Goal: Information Seeking & Learning: Check status

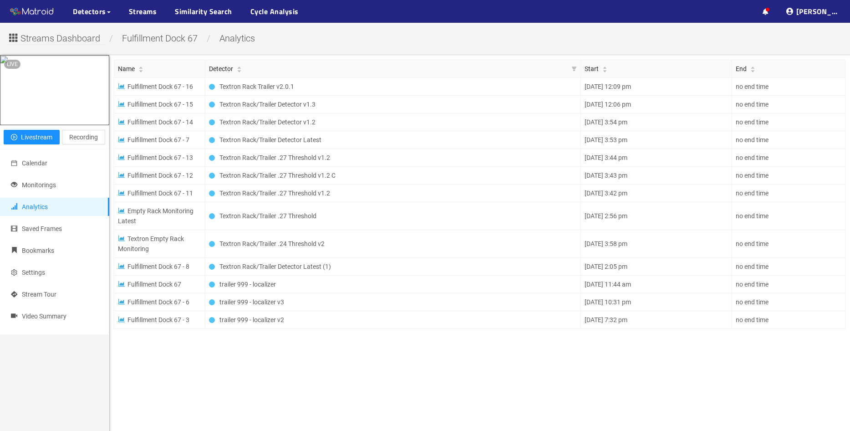
click at [163, 10] on ul "··· Detectors ··· Streams ··· Similarity Search ··· Cycle Analysis ···" at bounding box center [122, 11] width 244 height 23
click at [140, 11] on link "Streams" at bounding box center [143, 11] width 28 height 11
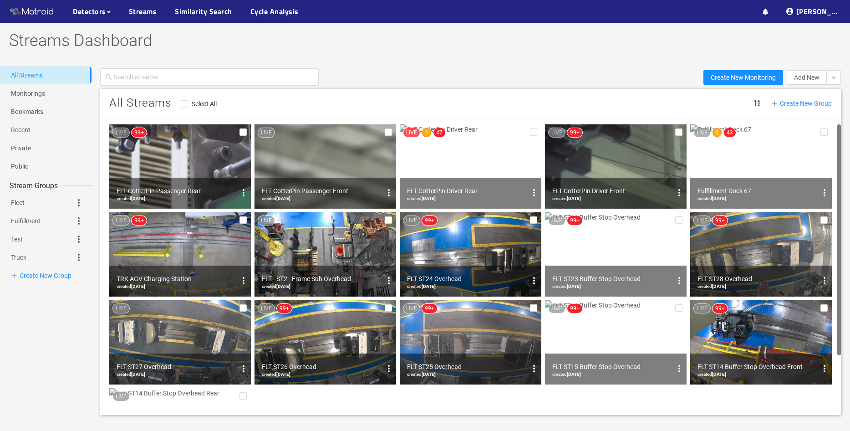
click at [214, 155] on img at bounding box center [180, 166] width 142 height 84
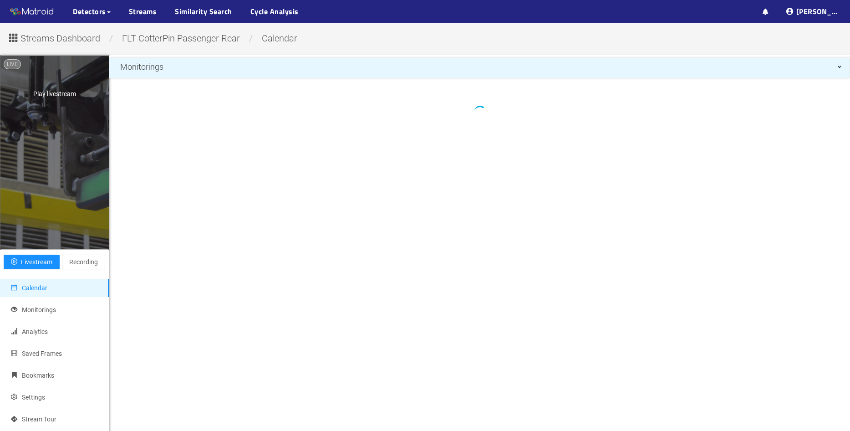
click at [64, 189] on div "Play livestream" at bounding box center [54, 152] width 108 height 193
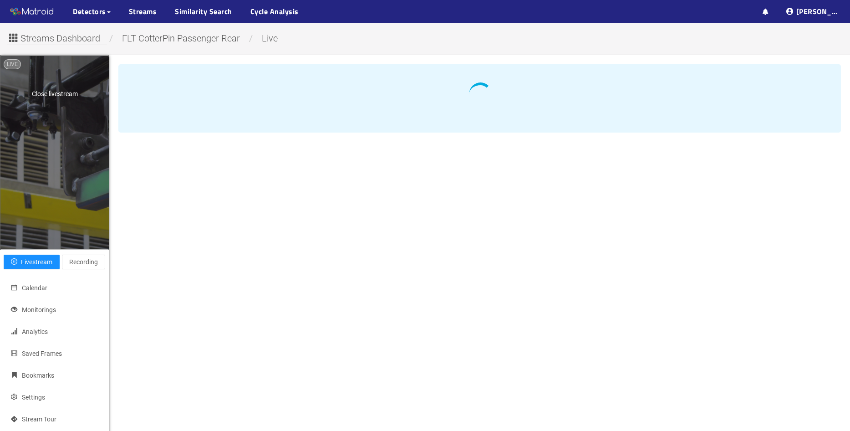
click at [50, 137] on div "Close livestream" at bounding box center [54, 152] width 108 height 193
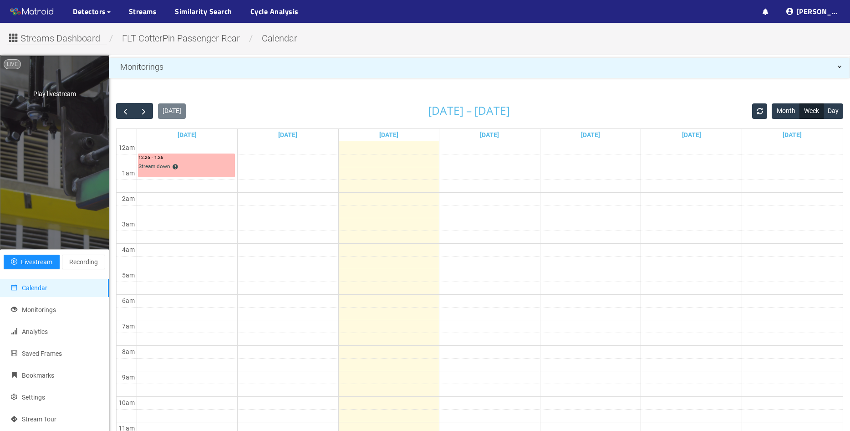
click at [40, 153] on div "Play livestream" at bounding box center [54, 152] width 108 height 193
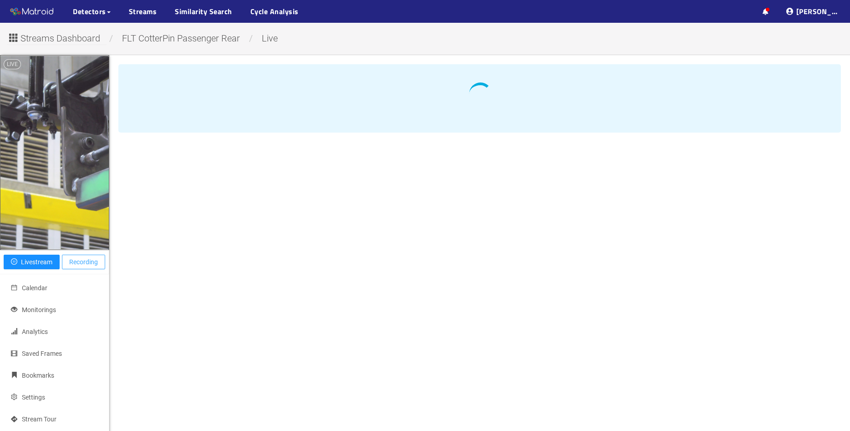
click at [77, 266] on span "Recording" at bounding box center [83, 262] width 29 height 10
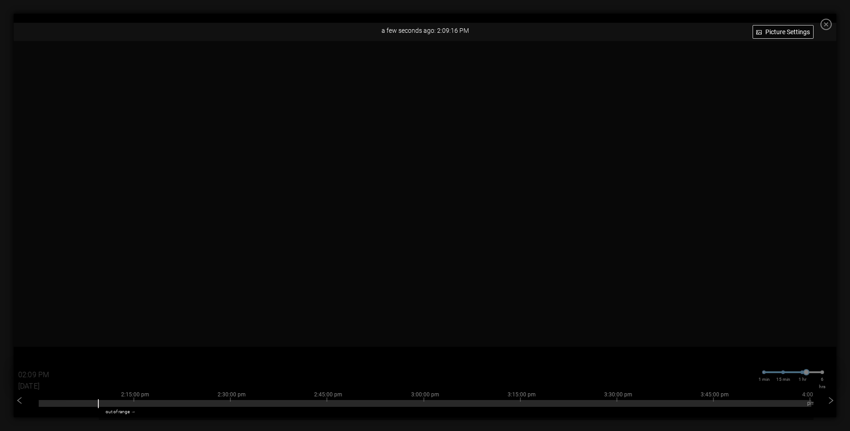
click at [832, 25] on icon "close-circle" at bounding box center [825, 24] width 11 height 11
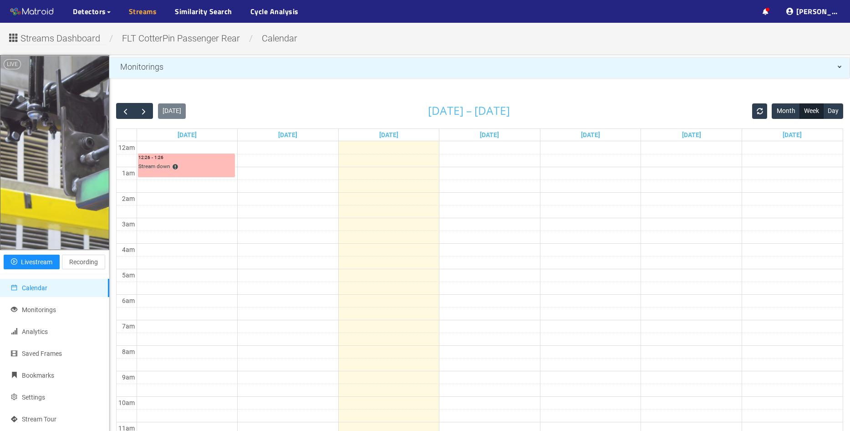
click at [142, 17] on link "Streams" at bounding box center [143, 11] width 28 height 11
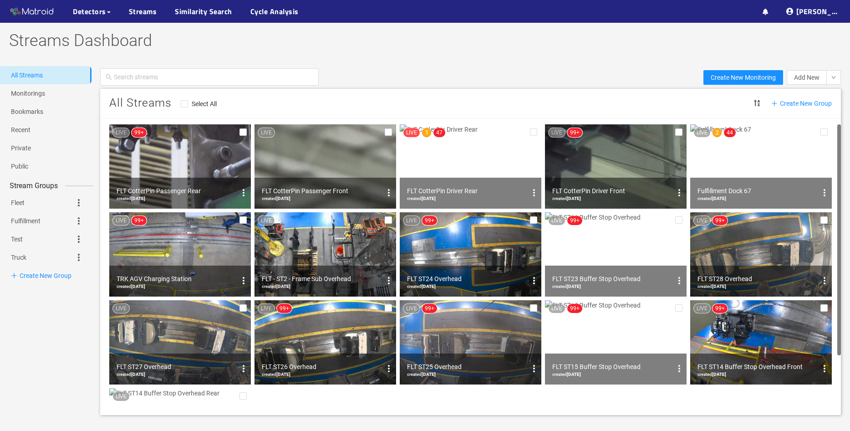
click at [307, 156] on img at bounding box center [325, 166] width 142 height 84
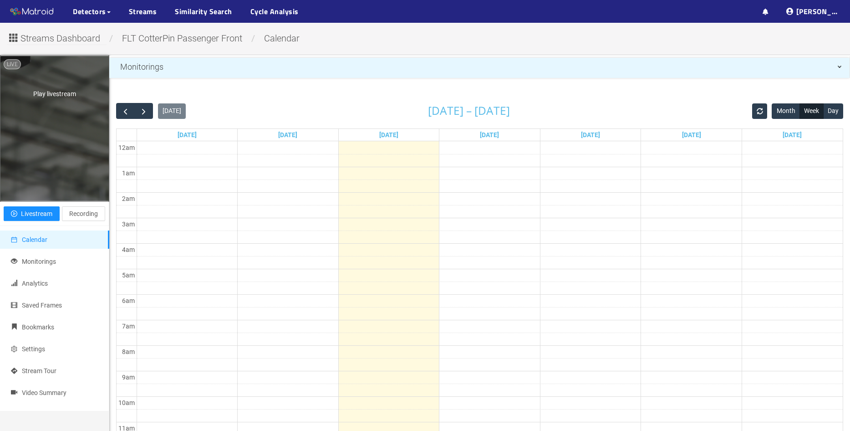
click at [57, 132] on div "Play livestream" at bounding box center [54, 128] width 108 height 144
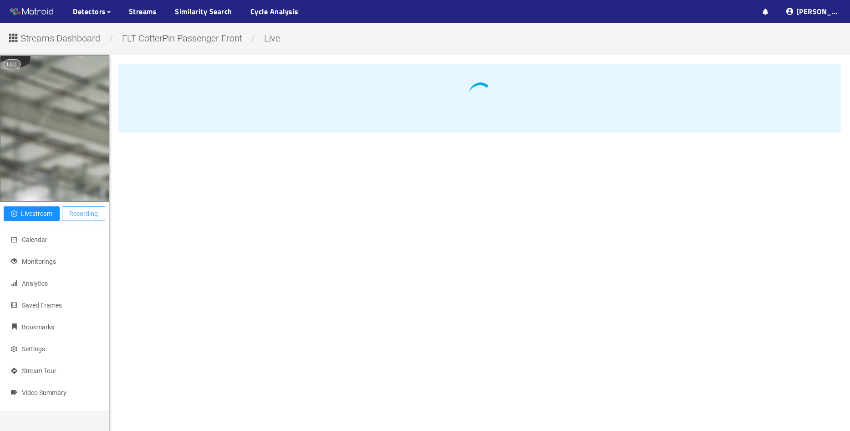
click at [77, 212] on span "Recording" at bounding box center [83, 214] width 29 height 10
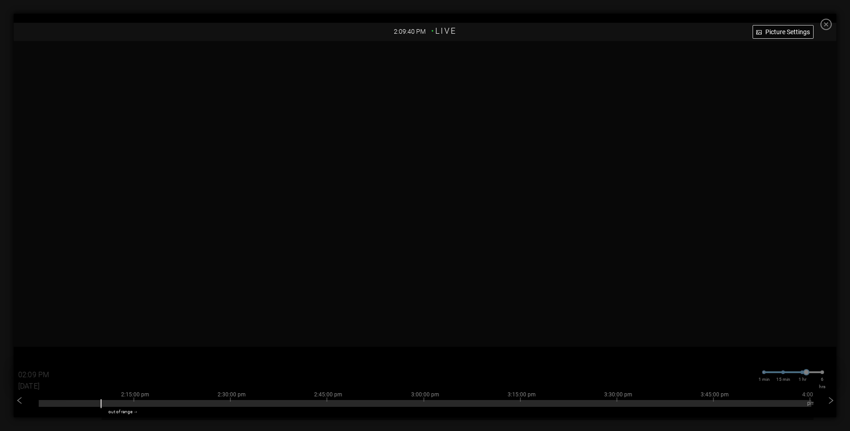
click at [832, 28] on icon "close-circle" at bounding box center [825, 24] width 11 height 11
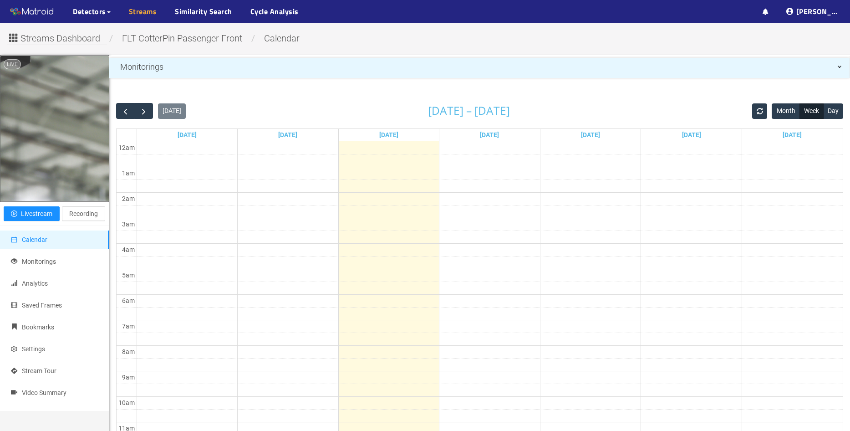
click at [145, 11] on link "Streams" at bounding box center [143, 11] width 28 height 11
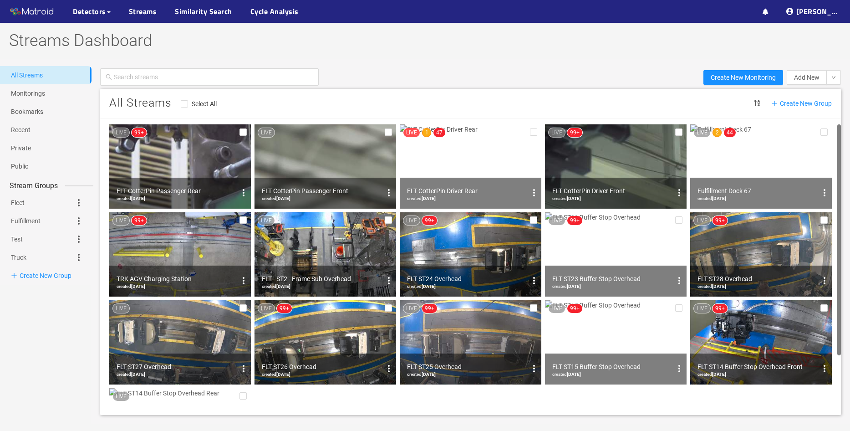
click at [456, 153] on img at bounding box center [471, 166] width 142 height 84
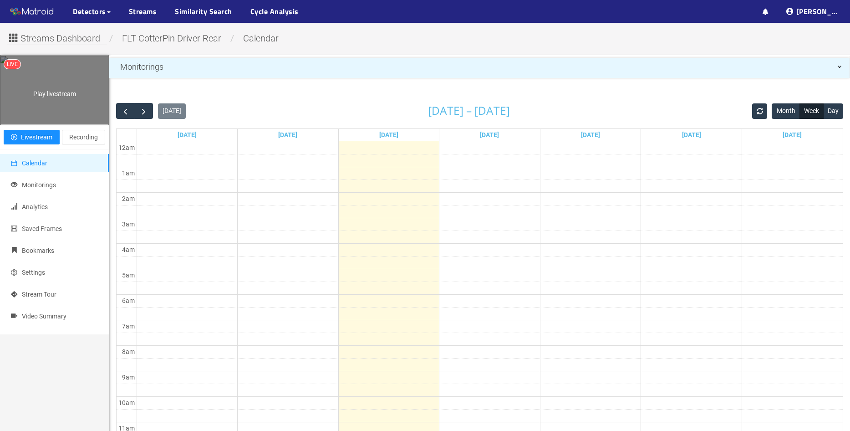
click at [62, 124] on div "Play livestream" at bounding box center [54, 90] width 108 height 68
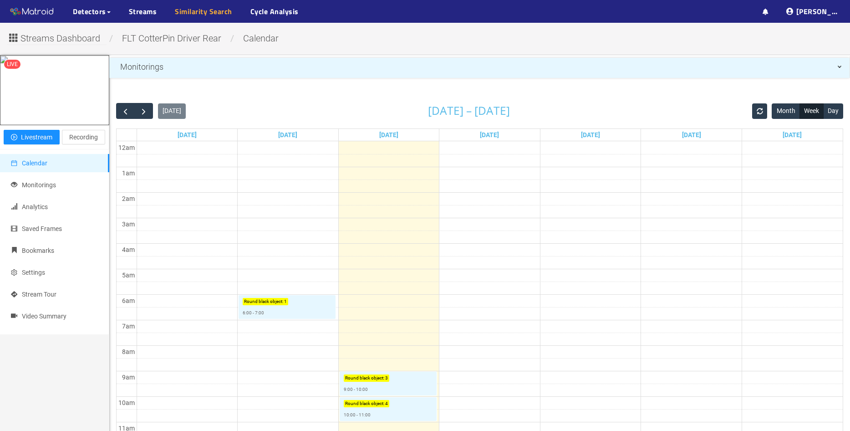
click at [209, 12] on link "Similarity Search" at bounding box center [203, 11] width 57 height 11
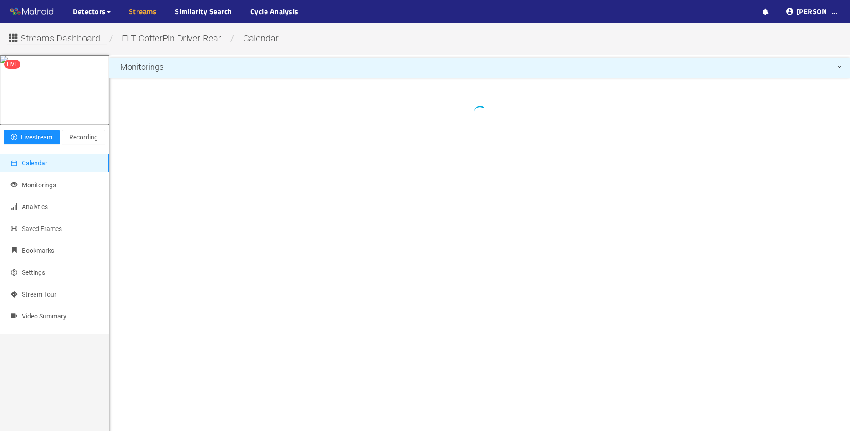
click at [139, 13] on link "Streams" at bounding box center [143, 11] width 28 height 11
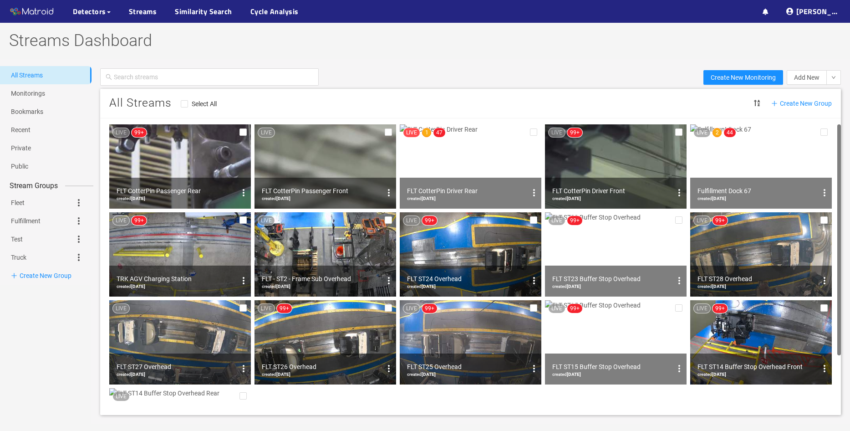
click at [616, 147] on img at bounding box center [616, 166] width 142 height 84
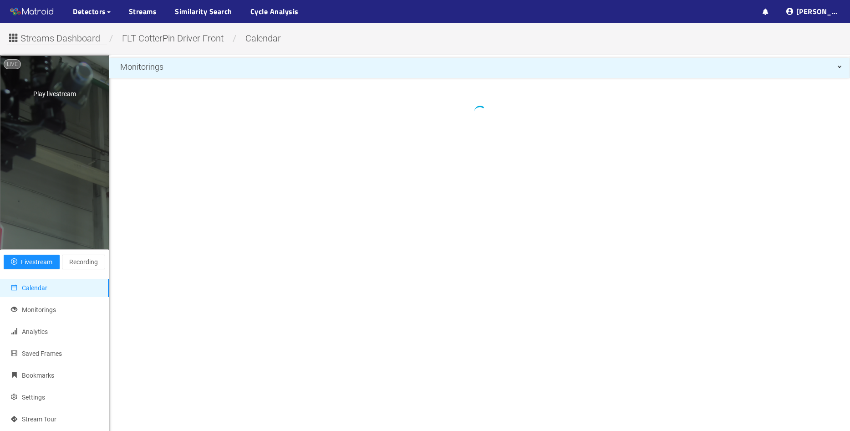
click at [68, 154] on div "Play livestream" at bounding box center [54, 152] width 108 height 193
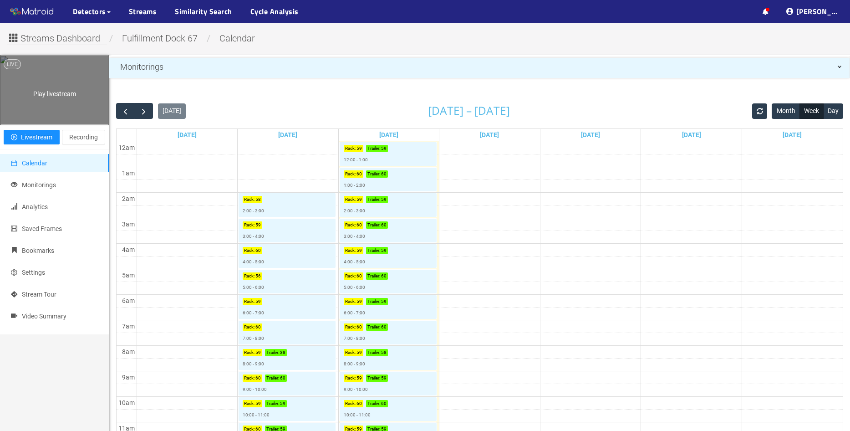
click at [69, 110] on div "Play livestream" at bounding box center [54, 90] width 108 height 68
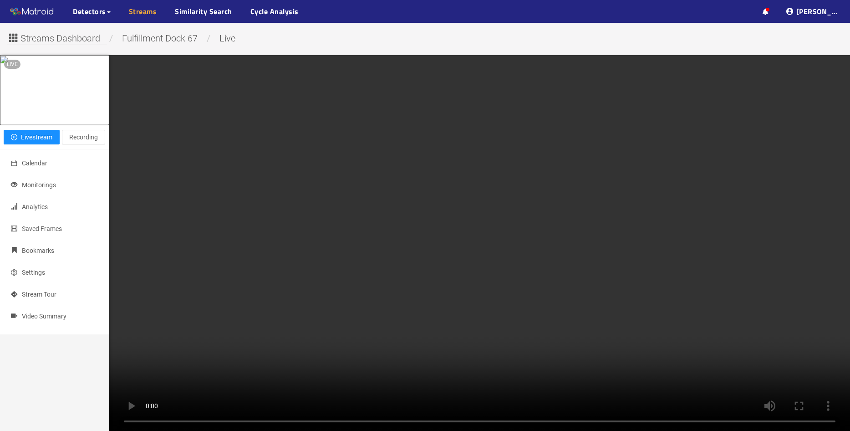
click at [144, 12] on link "Streams" at bounding box center [143, 11] width 28 height 11
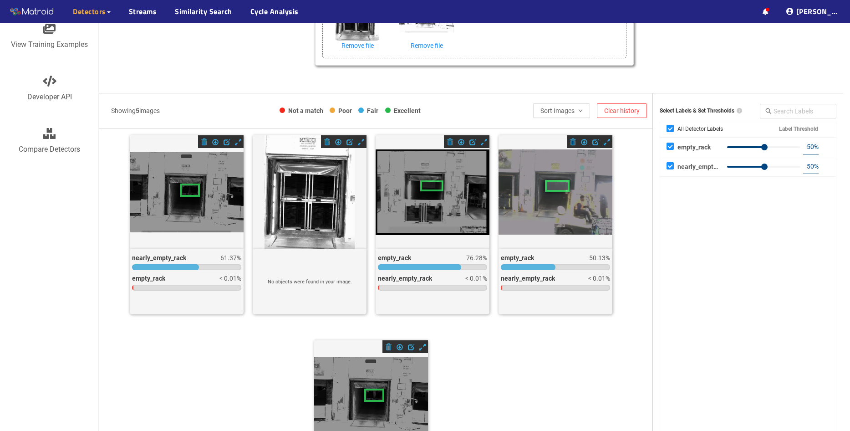
scroll to position [137, 0]
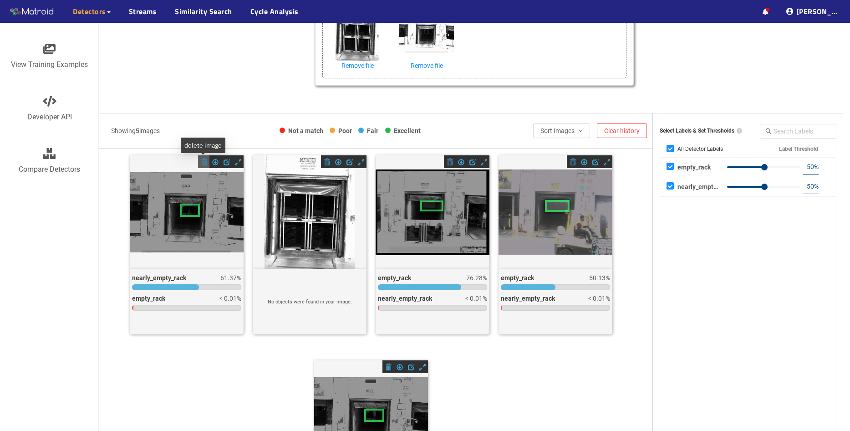
click at [204, 163] on span at bounding box center [204, 162] width 6 height 6
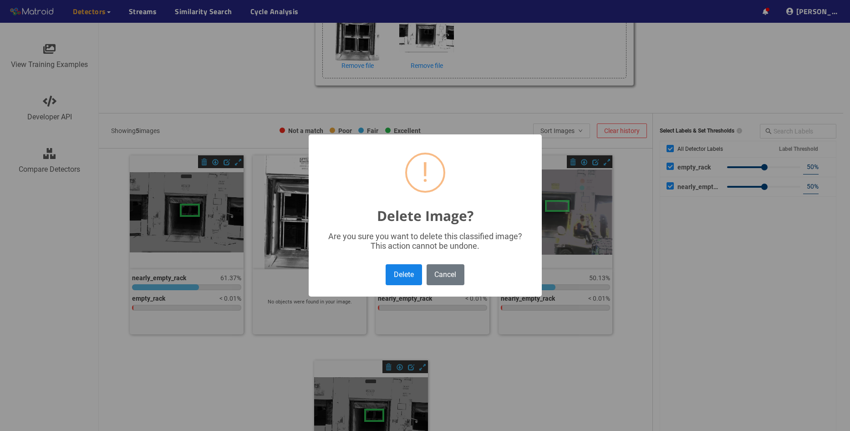
click at [413, 284] on button "Delete" at bounding box center [404, 274] width 36 height 20
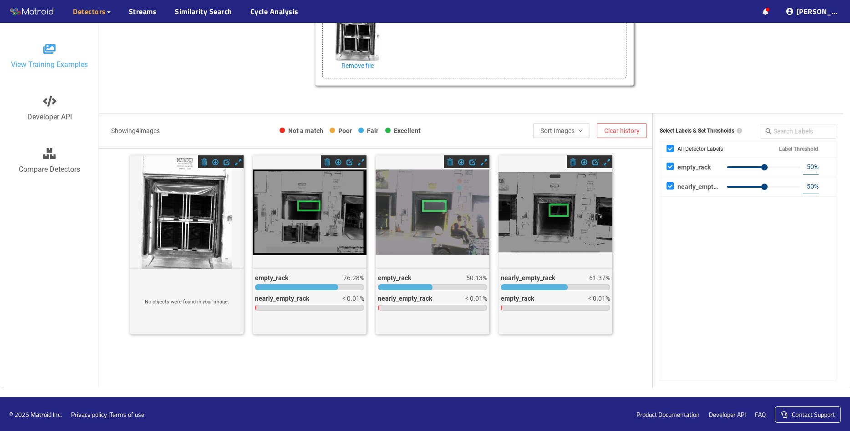
scroll to position [93, 0]
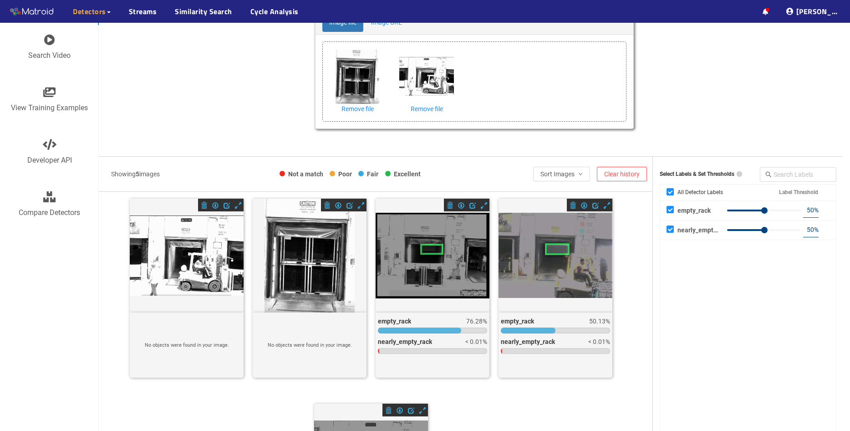
click at [188, 254] on div at bounding box center [187, 255] width 114 height 80
click at [237, 206] on span at bounding box center [238, 205] width 6 height 6
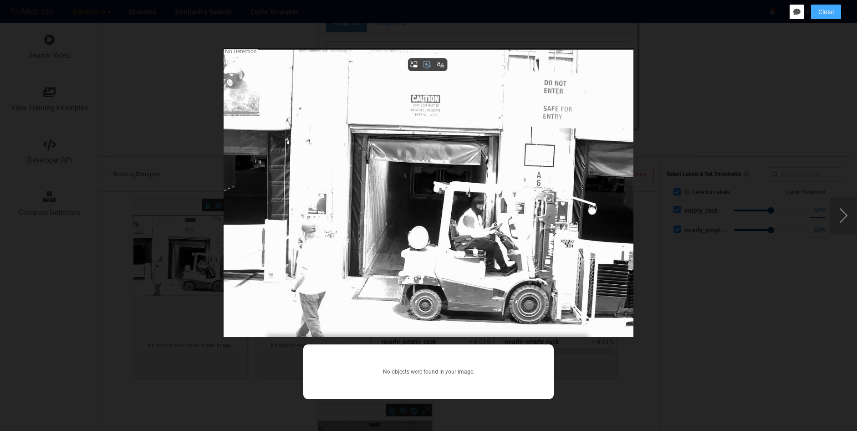
click at [824, 15] on span "Close" at bounding box center [825, 12] width 15 height 10
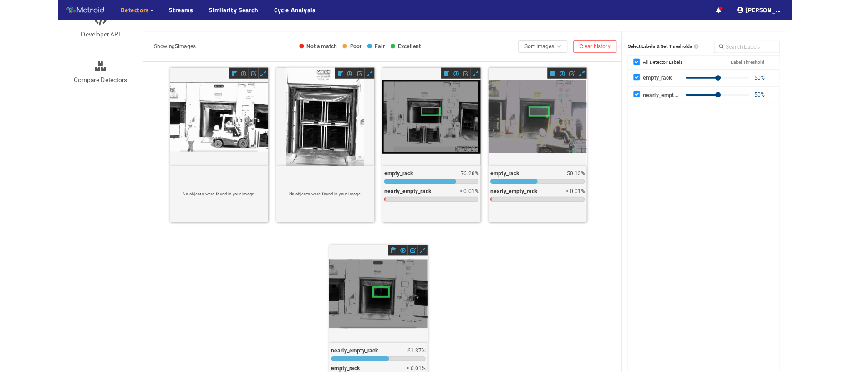
scroll to position [184, 0]
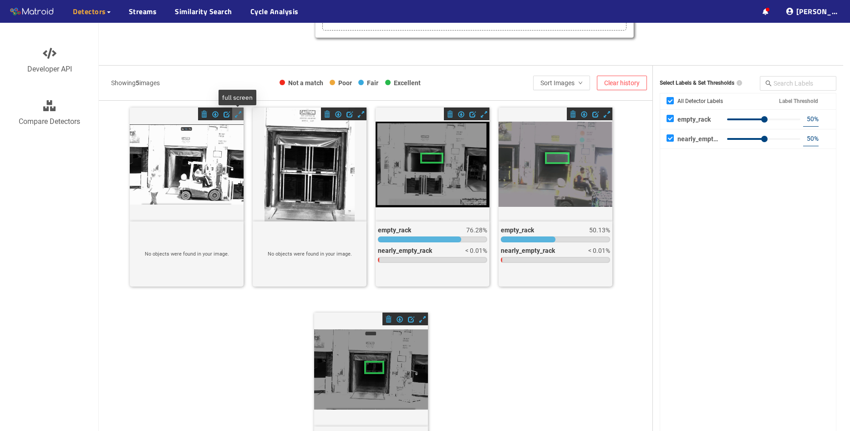
click at [237, 113] on span at bounding box center [238, 114] width 6 height 6
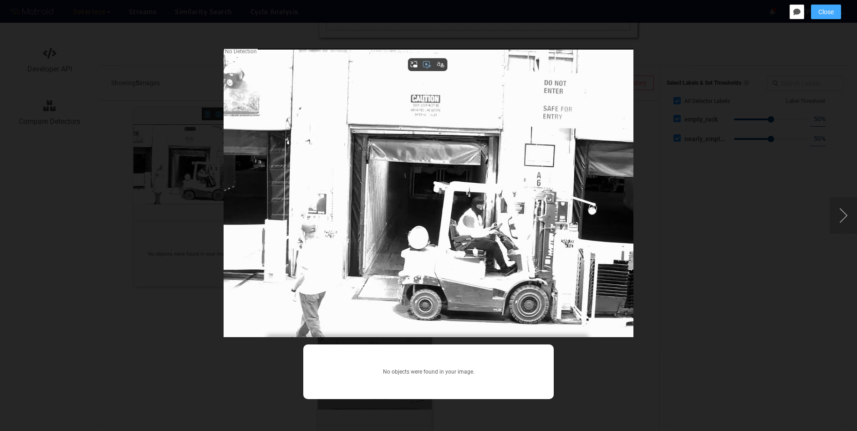
click at [831, 16] on span "Close" at bounding box center [825, 12] width 15 height 10
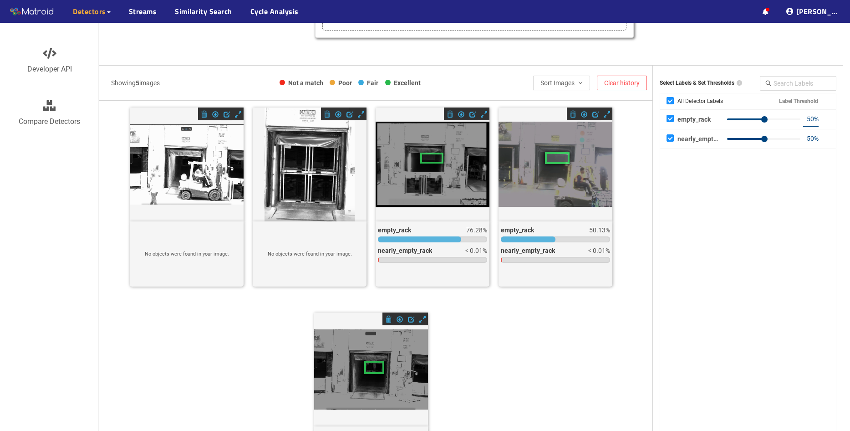
click at [448, 175] on icon at bounding box center [433, 165] width 114 height 86
click at [482, 115] on span at bounding box center [484, 114] width 6 height 6
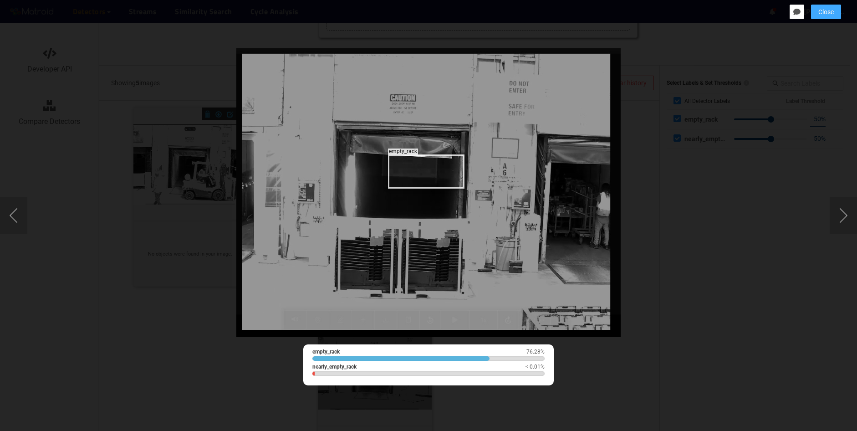
click at [831, 13] on span "Close" at bounding box center [825, 12] width 15 height 10
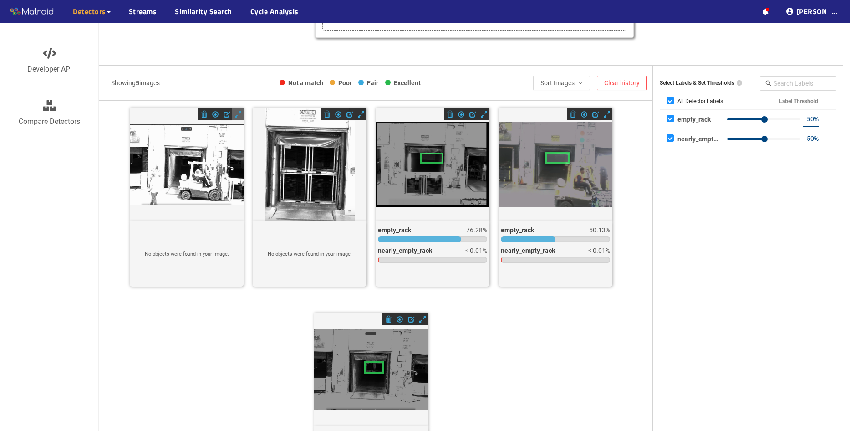
click at [239, 116] on span at bounding box center [238, 114] width 6 height 6
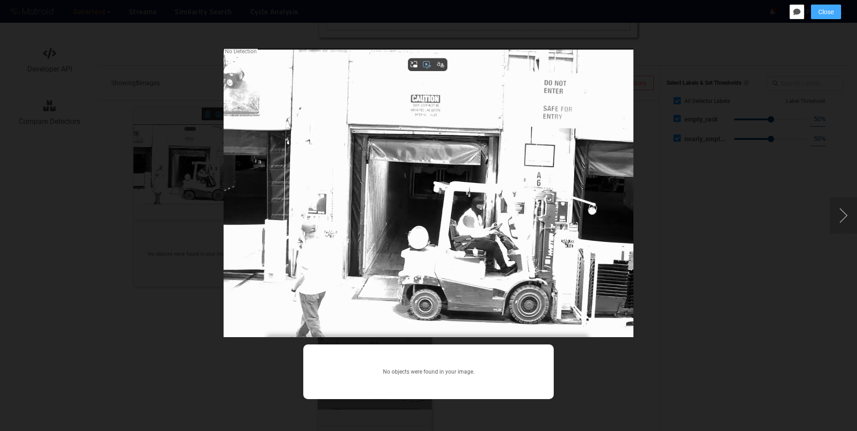
click at [827, 11] on span "Close" at bounding box center [825, 12] width 15 height 10
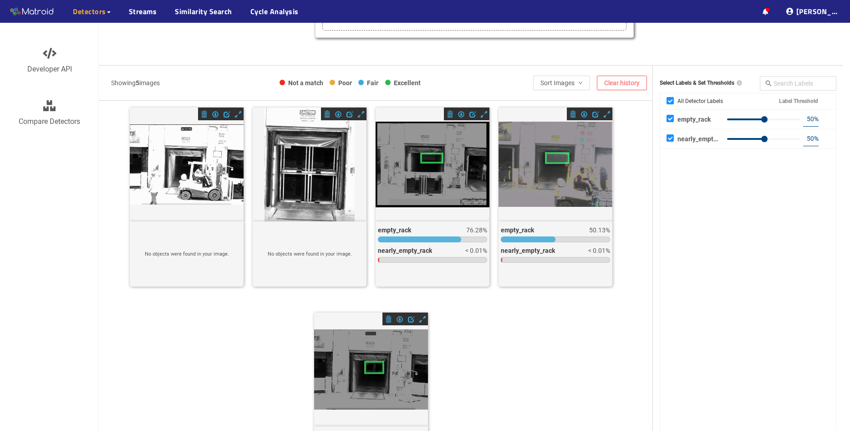
click at [438, 175] on icon at bounding box center [433, 165] width 114 height 86
click at [481, 114] on span at bounding box center [484, 114] width 6 height 6
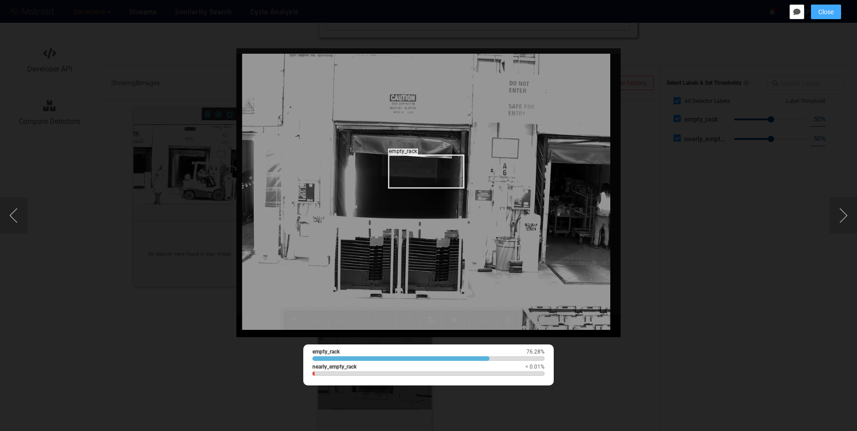
click at [833, 16] on span "Close" at bounding box center [825, 12] width 15 height 10
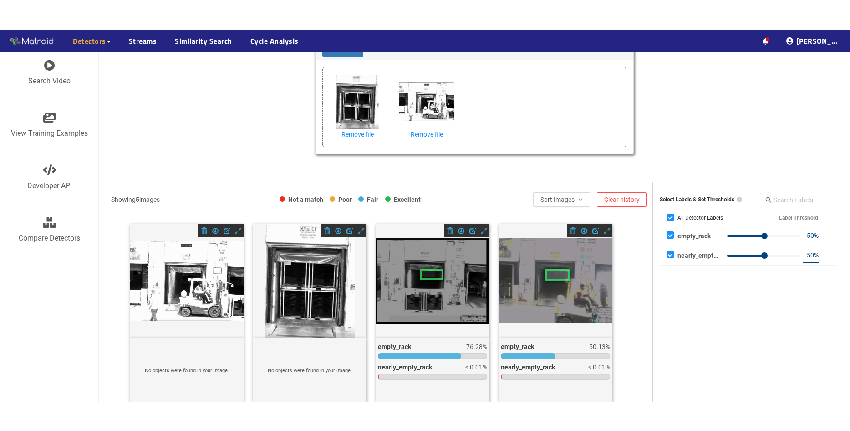
scroll to position [0, 0]
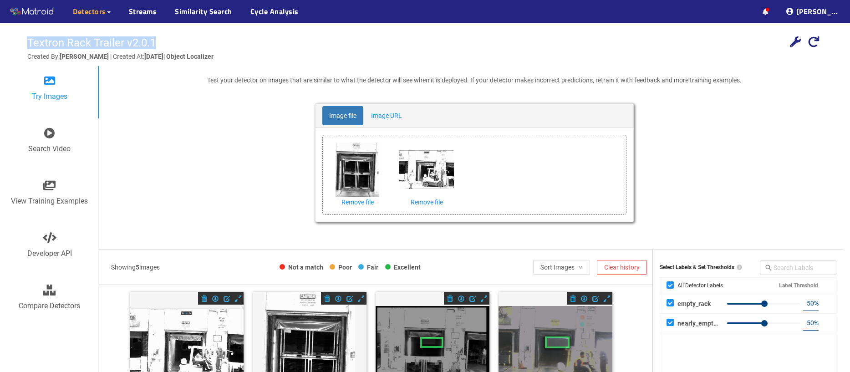
drag, startPoint x: 168, startPoint y: 42, endPoint x: 13, endPoint y: 45, distance: 154.8
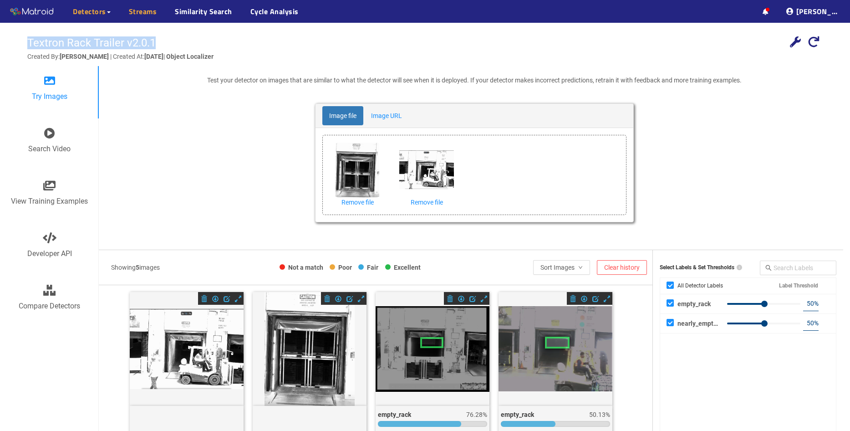
click at [137, 12] on link "Streams" at bounding box center [143, 11] width 28 height 11
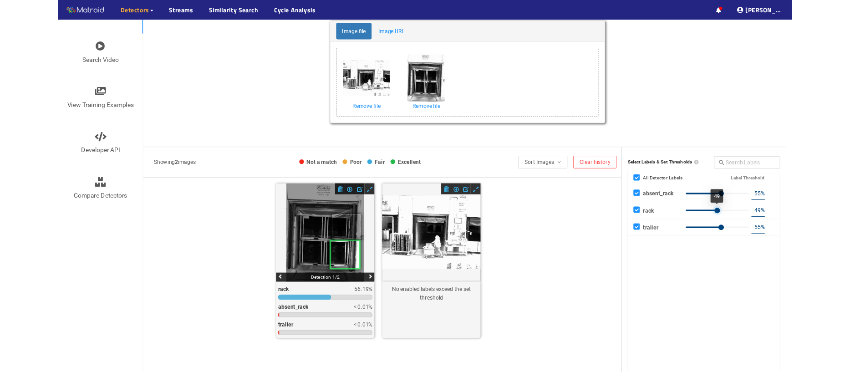
scroll to position [91, 0]
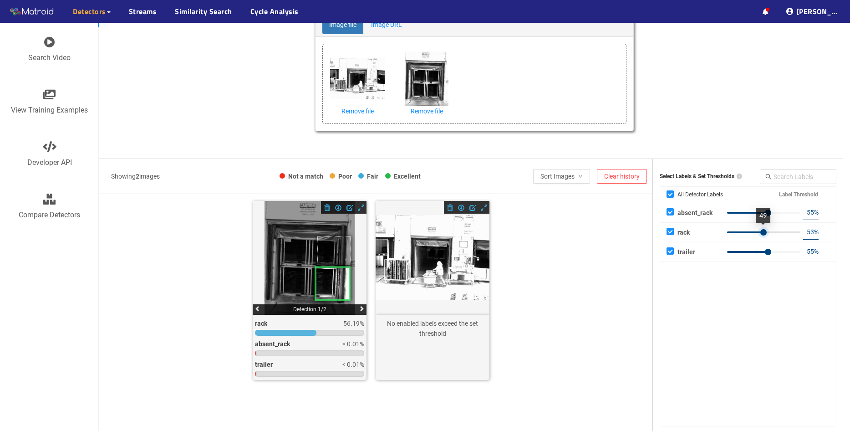
type input "54"
click at [766, 233] on div at bounding box center [767, 232] width 6 height 6
click at [414, 261] on div at bounding box center [433, 258] width 114 height 86
click at [428, 219] on div at bounding box center [433, 258] width 114 height 86
click at [430, 251] on div at bounding box center [433, 258] width 114 height 86
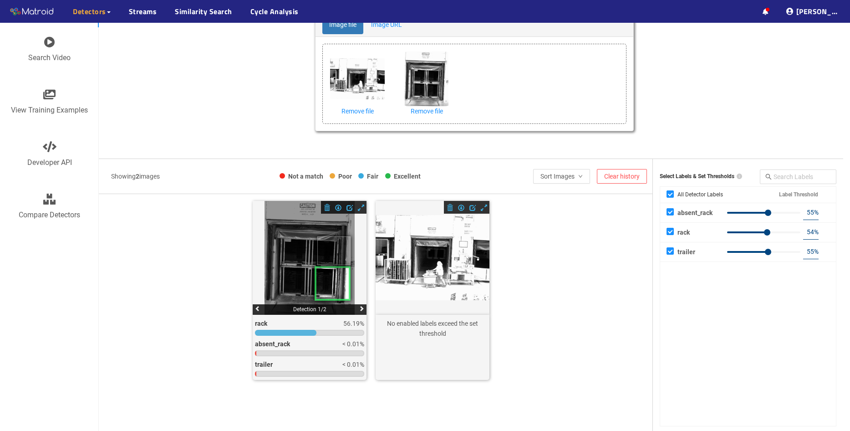
click at [430, 251] on div at bounding box center [433, 258] width 114 height 86
click at [484, 210] on span at bounding box center [484, 207] width 6 height 6
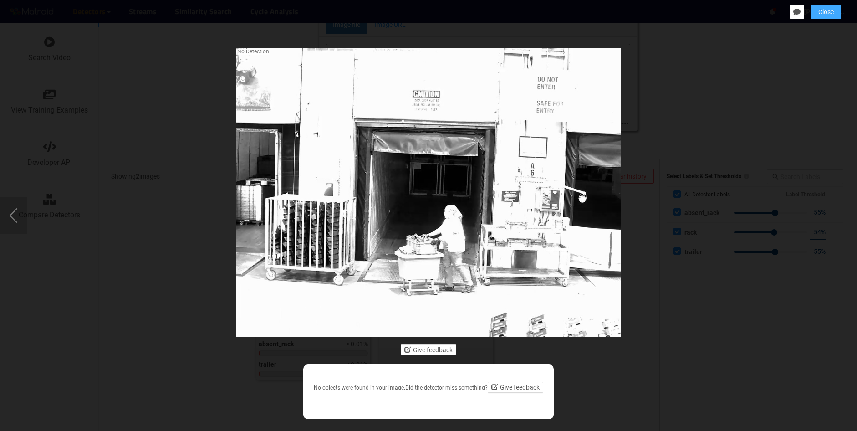
click at [831, 17] on button "Close" at bounding box center [826, 12] width 30 height 15
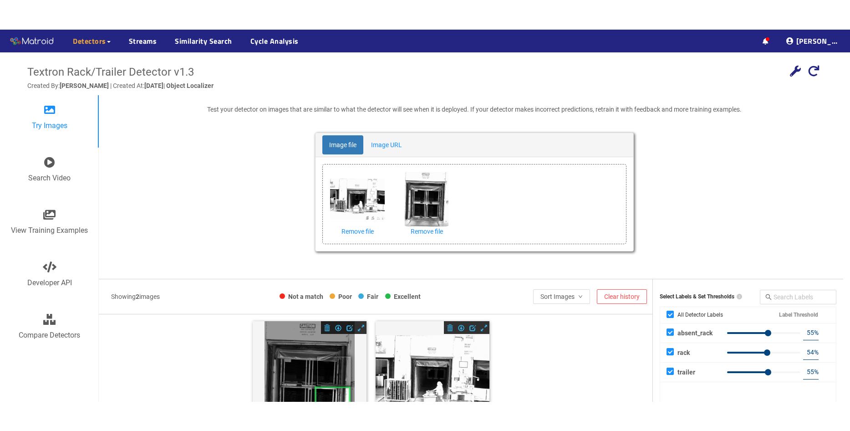
scroll to position [0, 0]
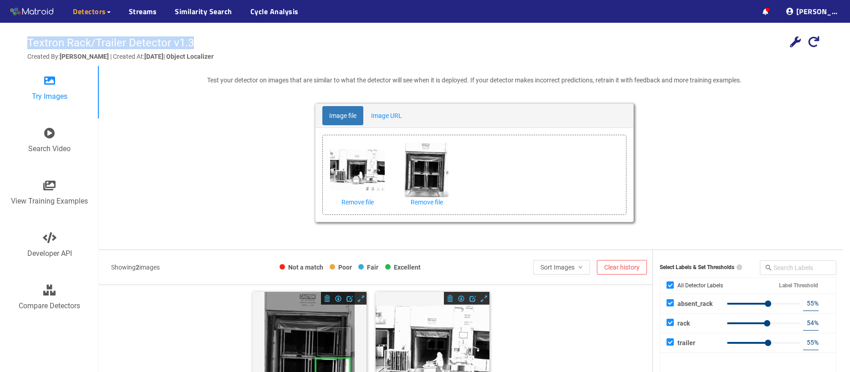
drag, startPoint x: 203, startPoint y: 40, endPoint x: 12, endPoint y: 44, distance: 190.8
click at [12, 44] on div "Textron Rack/Trailer Detector v1.3 Add localization Use a localizing detector t…" at bounding box center [425, 278] width 850 height 511
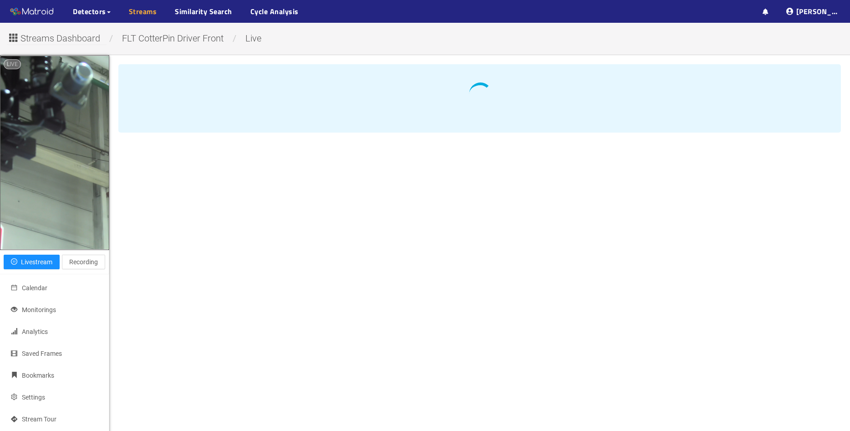
click at [132, 14] on link "Streams" at bounding box center [143, 11] width 28 height 11
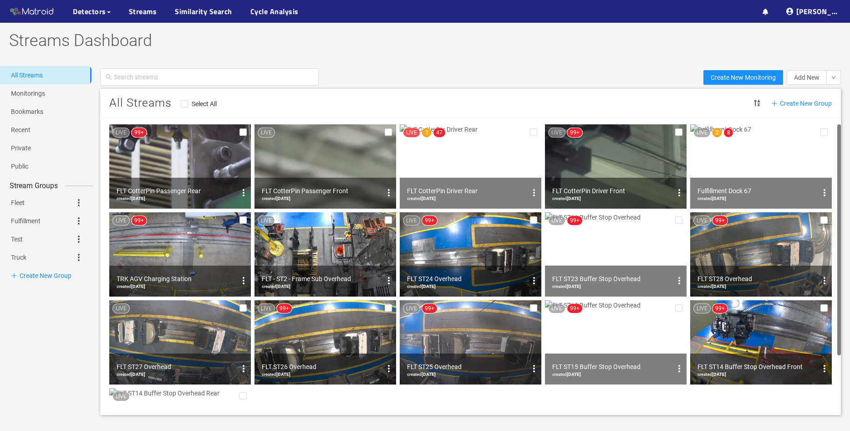
click at [457, 166] on img at bounding box center [471, 166] width 142 height 84
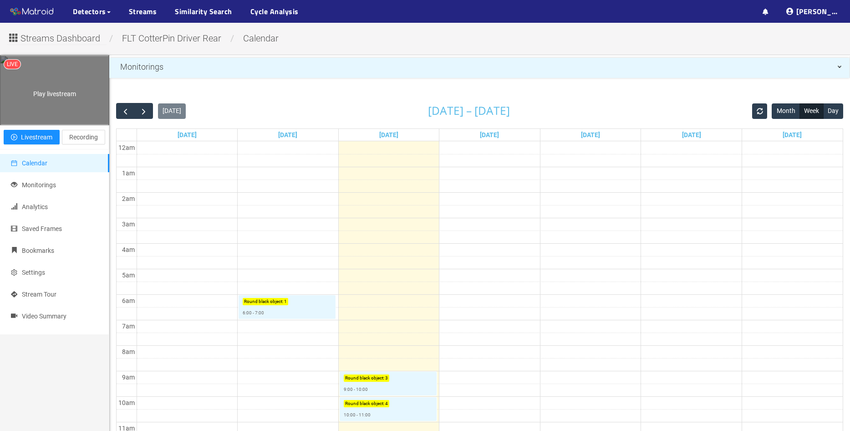
click at [79, 124] on div "Play livestream" at bounding box center [54, 90] width 108 height 68
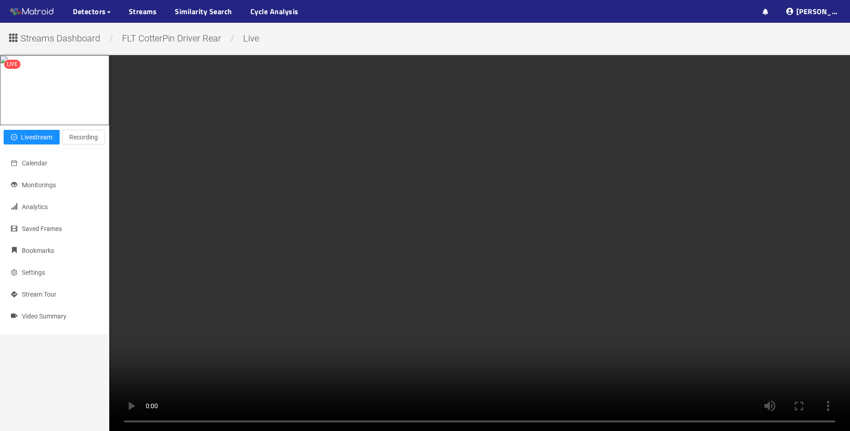
click at [66, 35] on span "Streams Dashboard" at bounding box center [60, 38] width 80 height 14
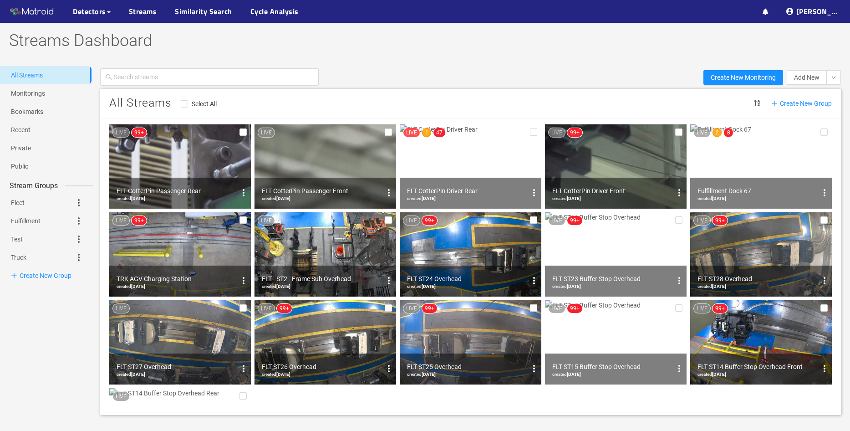
click at [181, 159] on img at bounding box center [180, 166] width 142 height 84
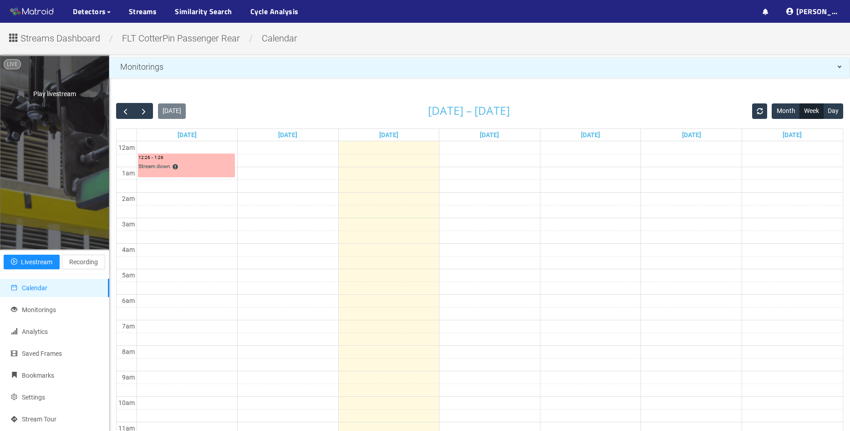
click at [65, 183] on div "Play livestream" at bounding box center [54, 152] width 108 height 193
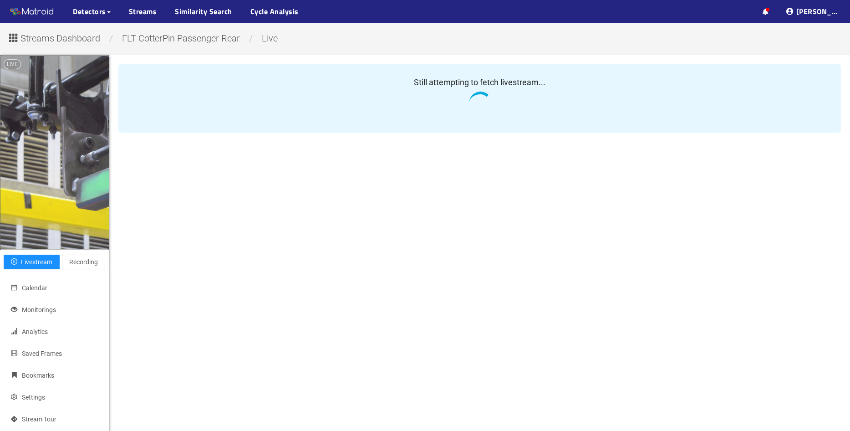
click at [349, 49] on div "Streams Dashboard / FLT CotterPin Passenger Rear / live LIVE Close livestream L…" at bounding box center [425, 254] width 850 height 463
click at [564, 36] on div "Streams Dashboard / FLT CotterPin Passenger Rear / live" at bounding box center [425, 38] width 836 height 16
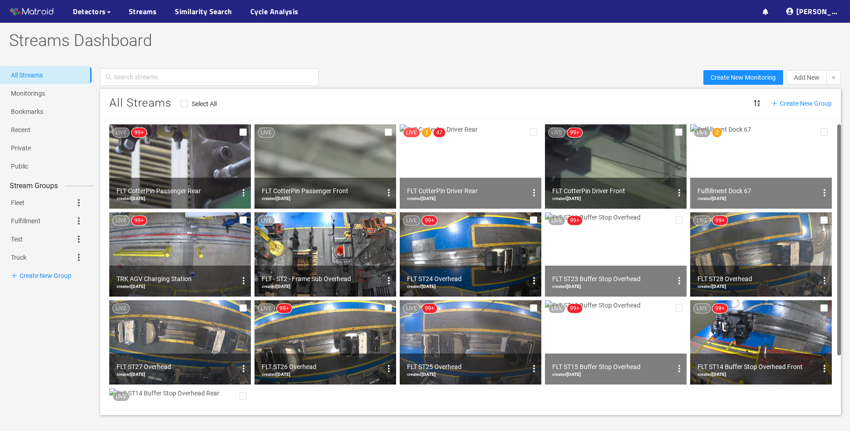
click at [748, 166] on img at bounding box center [761, 166] width 142 height 84
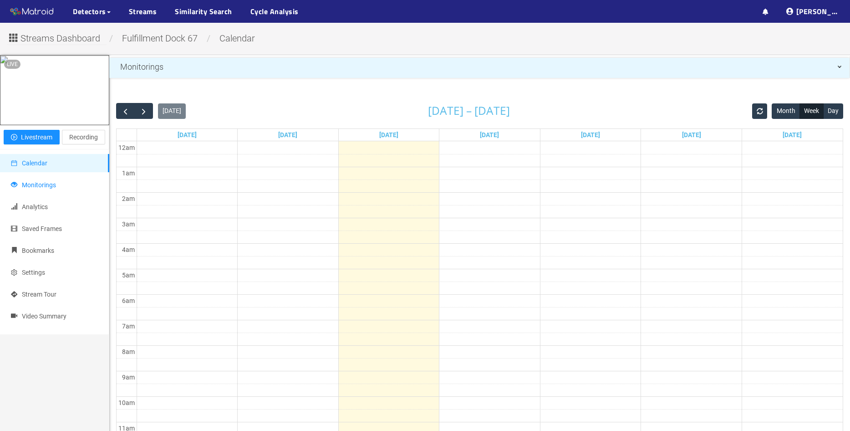
click at [65, 194] on li "Monitorings" at bounding box center [54, 185] width 109 height 18
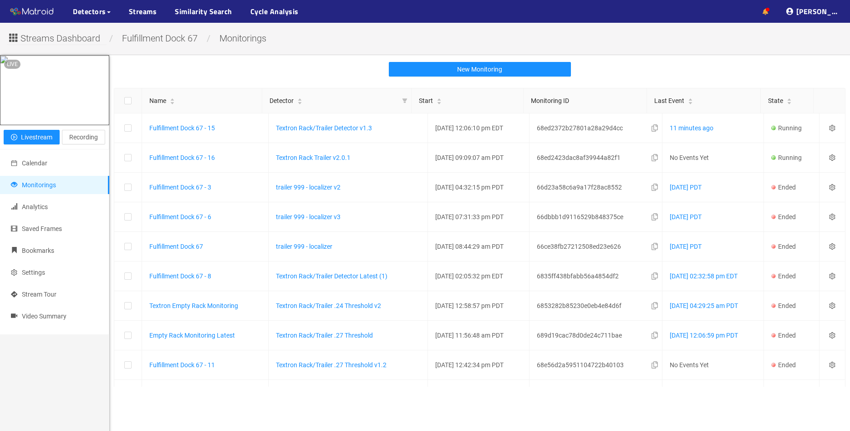
click at [769, 9] on icon at bounding box center [766, 12] width 6 height 6
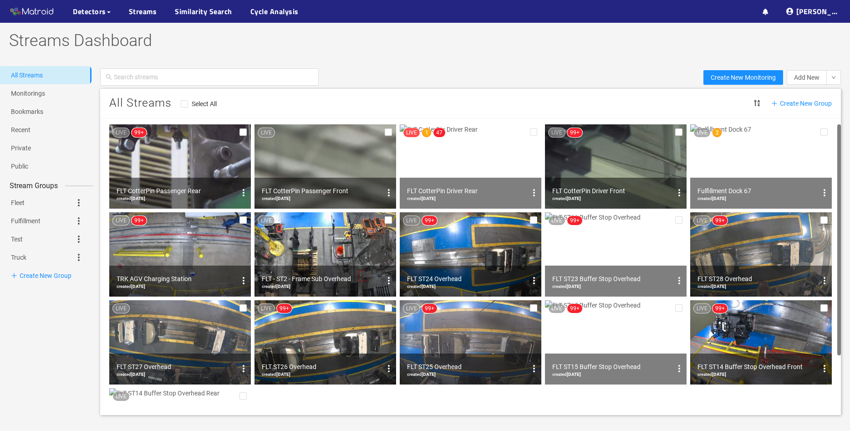
click at [769, 152] on img at bounding box center [761, 166] width 142 height 84
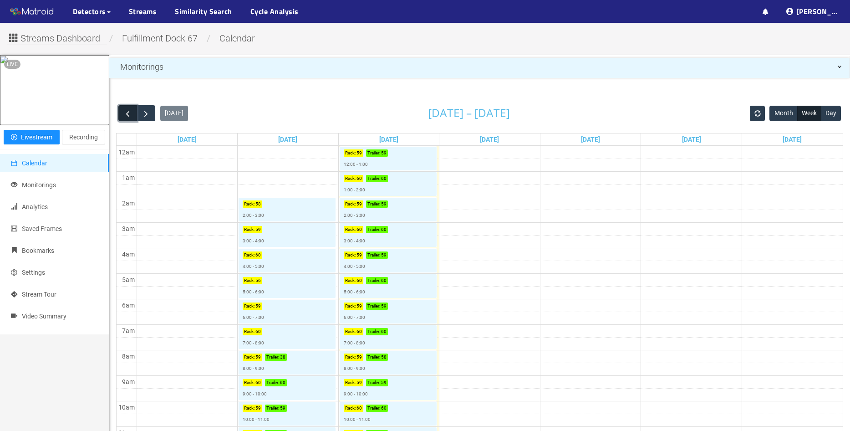
click at [123, 115] on span "button" at bounding box center [128, 114] width 10 height 10
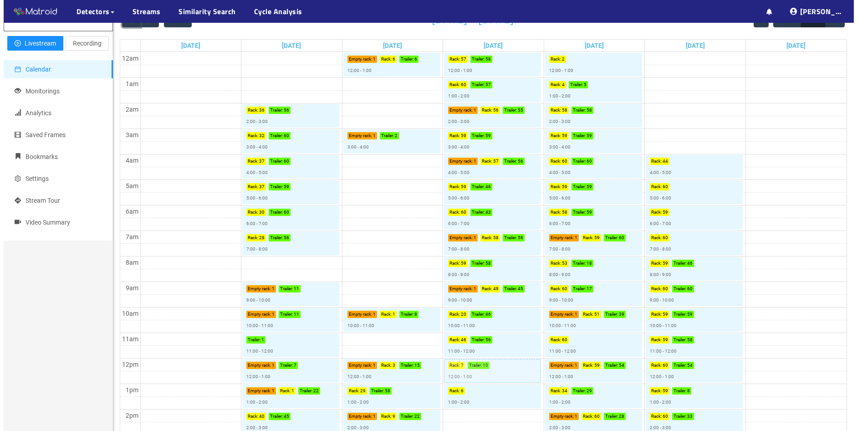
scroll to position [137, 0]
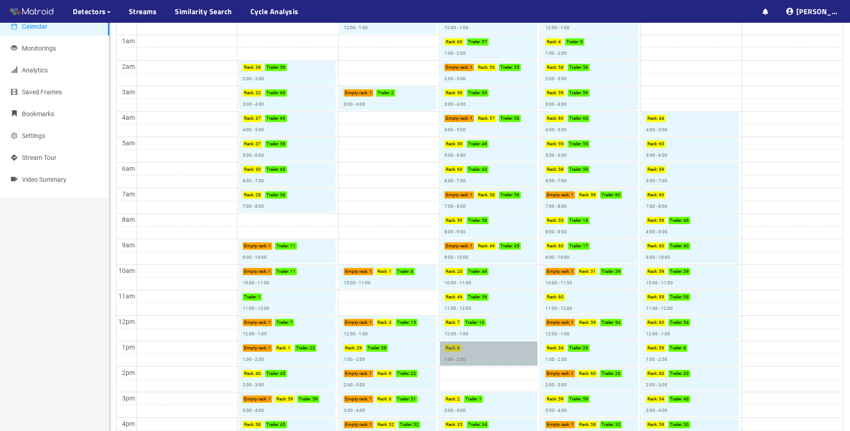
click at [507, 353] on link "Rack : 6 1:00 - 2:00" at bounding box center [488, 353] width 97 height 24
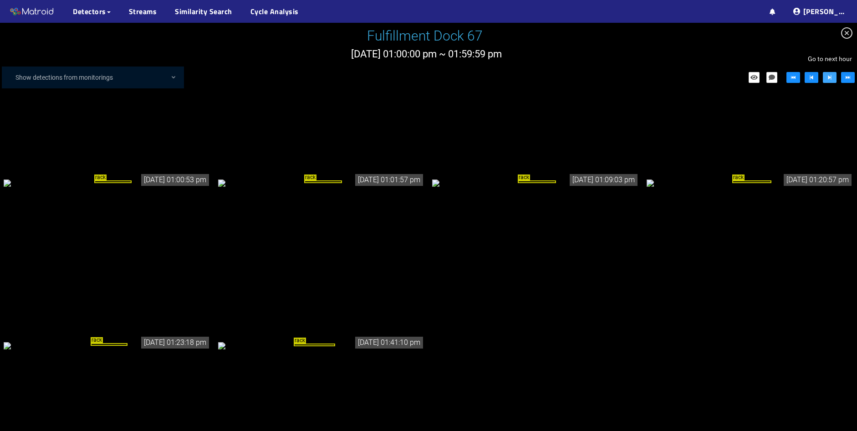
click at [831, 77] on icon "step-forward" at bounding box center [829, 77] width 3 height 5
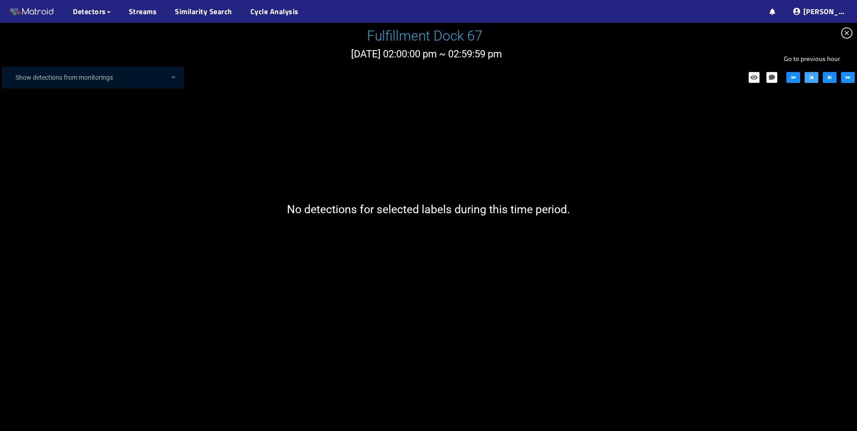
click at [811, 76] on icon "step-backward" at bounding box center [811, 77] width 6 height 6
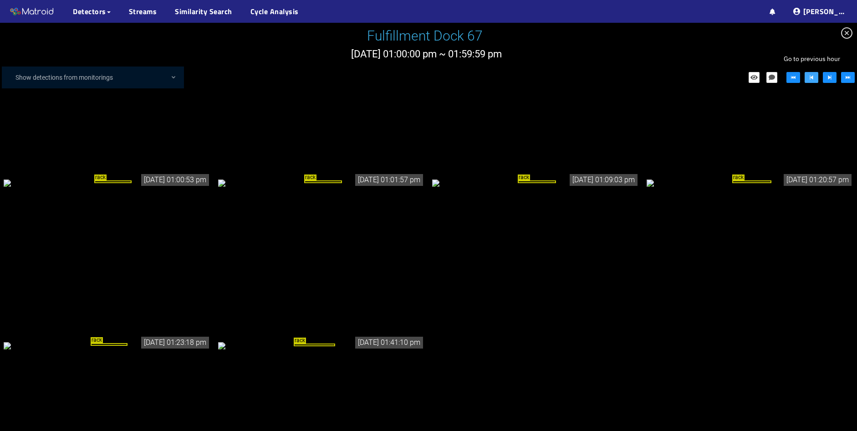
click at [811, 76] on icon "step-backward" at bounding box center [811, 77] width 6 height 6
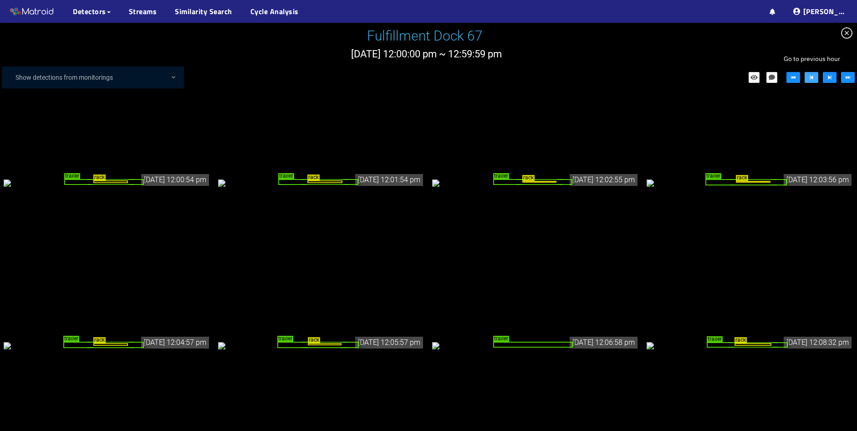
click at [811, 76] on icon "step-backward" at bounding box center [811, 77] width 6 height 6
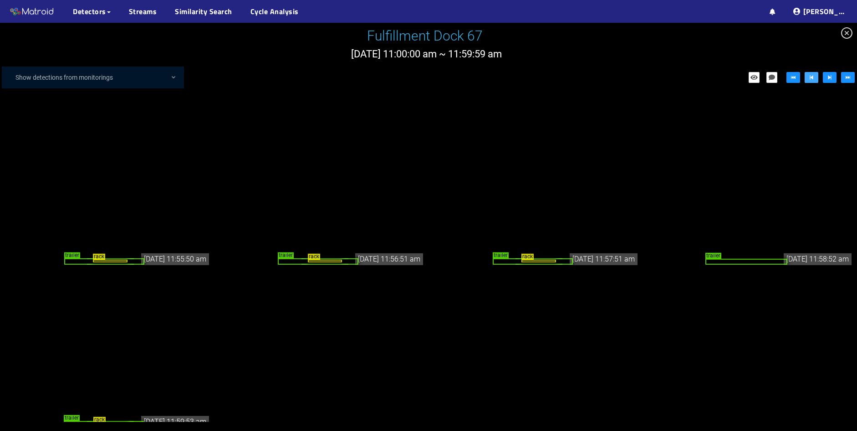
scroll to position [2140, 0]
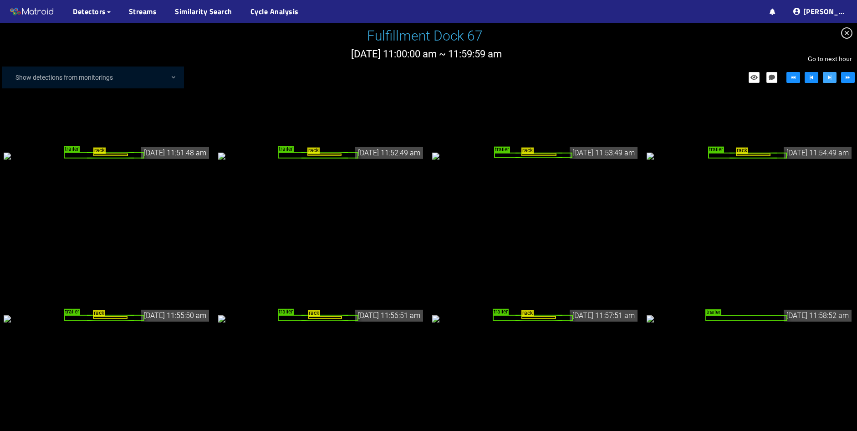
click at [830, 80] on icon "step-forward" at bounding box center [829, 77] width 6 height 6
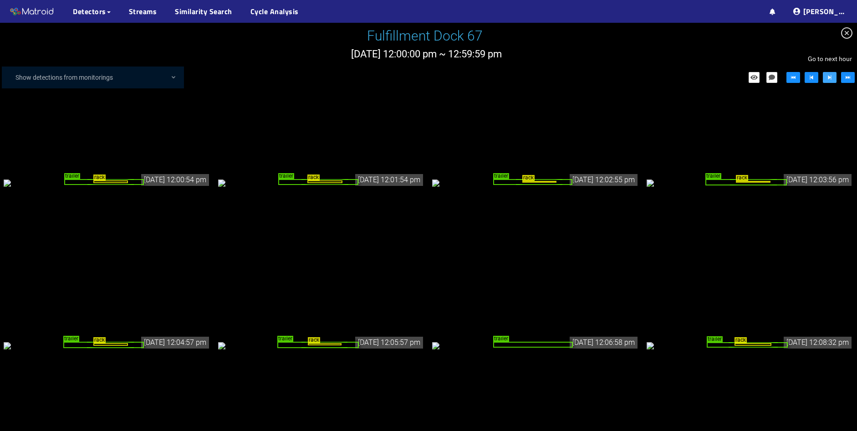
click at [828, 77] on icon "step-forward" at bounding box center [829, 77] width 6 height 6
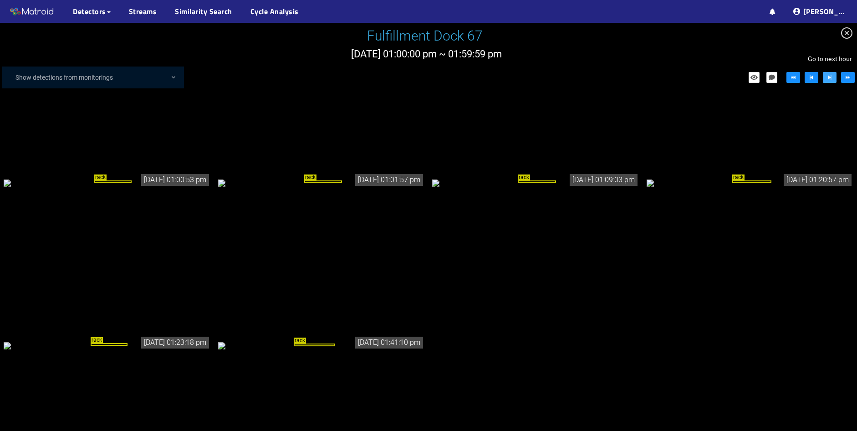
click at [830, 78] on icon "step-forward" at bounding box center [829, 77] width 3 height 5
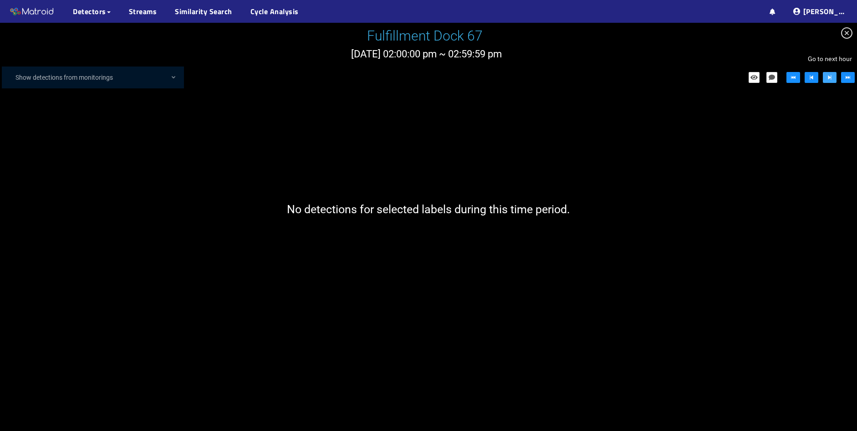
click at [830, 78] on icon "step-forward" at bounding box center [829, 77] width 3 height 5
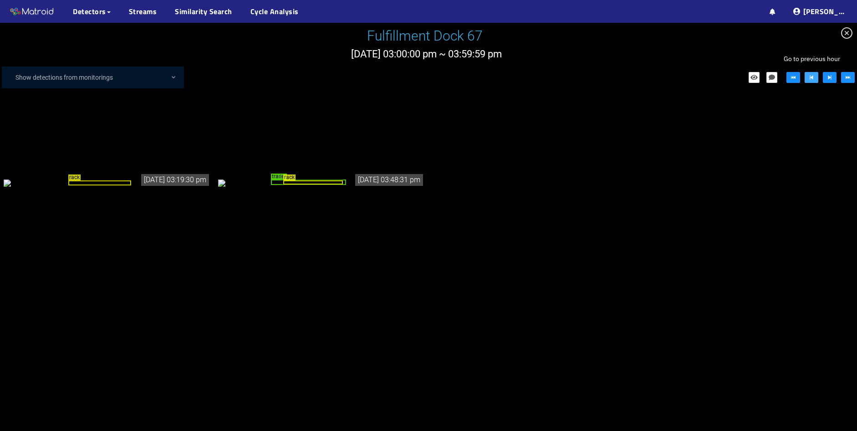
click at [813, 79] on icon "step-backward" at bounding box center [811, 77] width 3 height 5
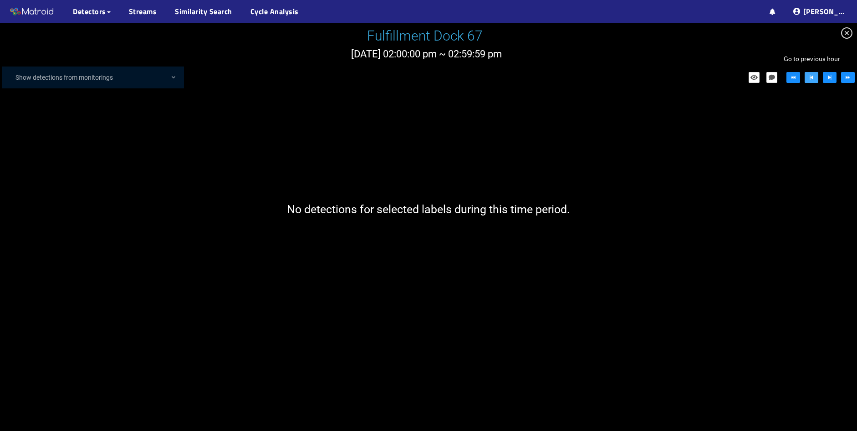
click at [814, 81] on button "button" at bounding box center [811, 77] width 14 height 11
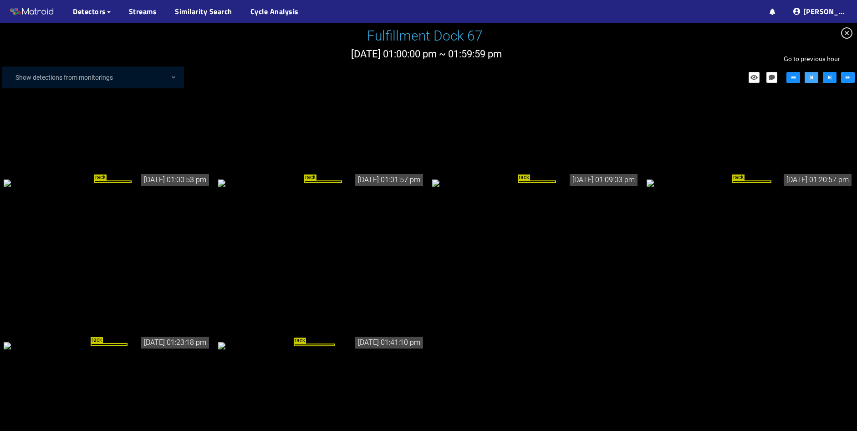
click at [809, 79] on icon "step-backward" at bounding box center [811, 77] width 6 height 6
